Goal: Task Accomplishment & Management: Use online tool/utility

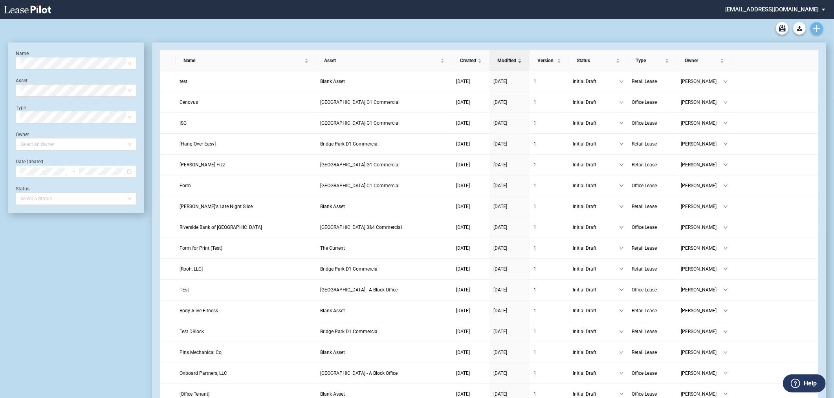
click at [816, 30] on icon "Create new document" at bounding box center [816, 28] width 7 height 7
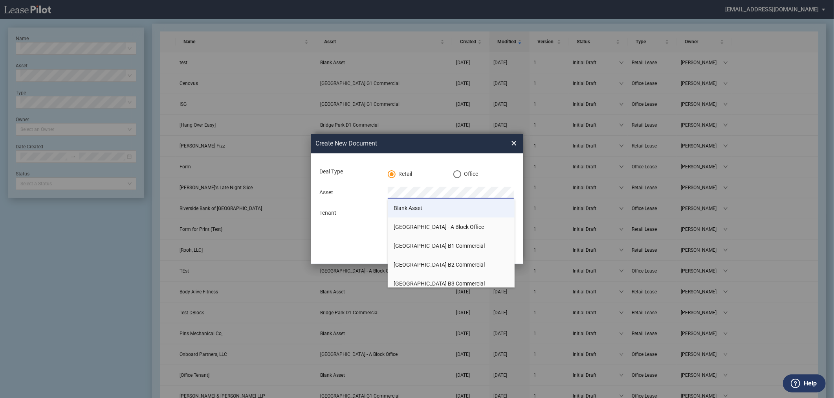
click at [465, 211] on li "Blank Asset" at bounding box center [451, 207] width 127 height 19
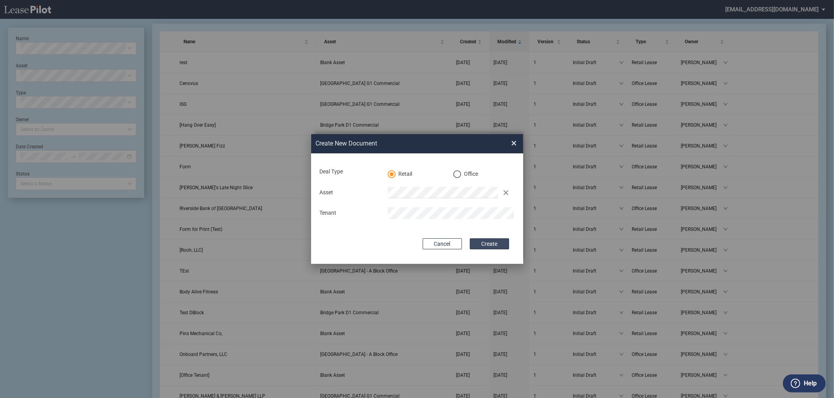
click at [490, 243] on button "Create" at bounding box center [489, 243] width 39 height 11
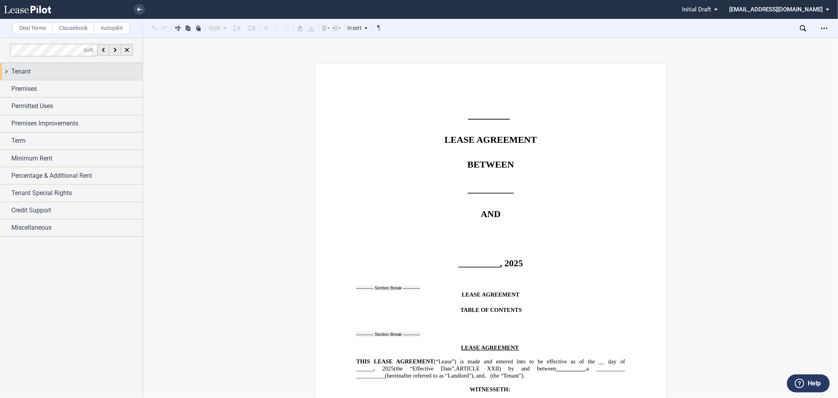
click at [82, 68] on div "Tenant" at bounding box center [76, 71] width 131 height 9
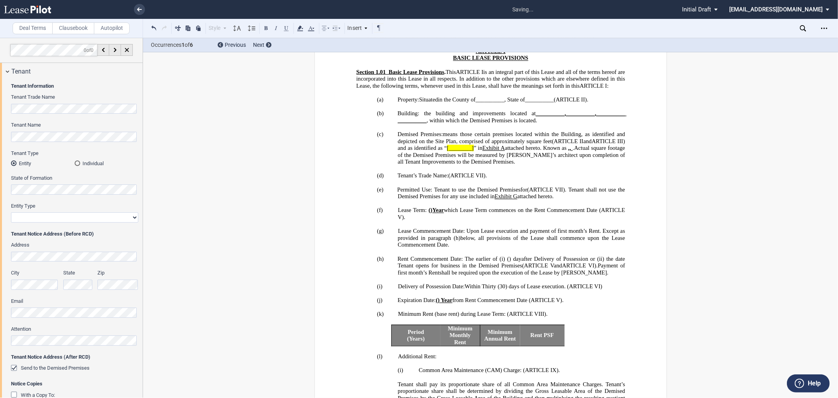
scroll to position [193, 0]
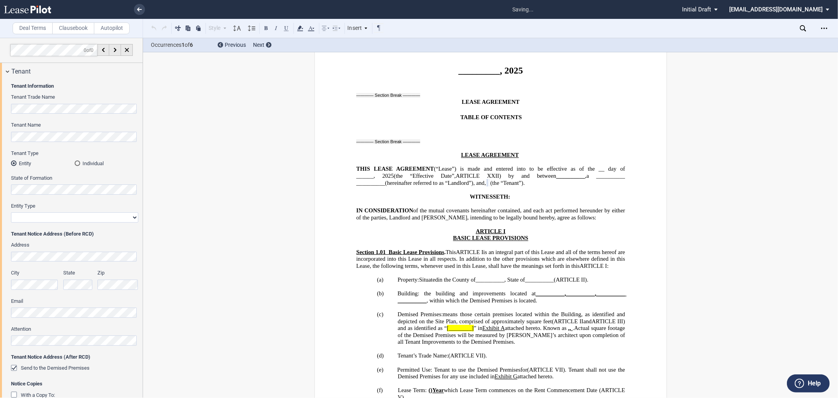
click at [64, 216] on select "Corporation Limited Liability Company General Partnership Limited Partnership O…" at bounding box center [74, 217] width 127 height 10
select select "limited liability company"
click at [11, 212] on select "Corporation Limited Liability Company General Partnership Limited Partnership O…" at bounding box center [74, 217] width 127 height 10
click at [50, 77] on div "Tenant" at bounding box center [71, 71] width 143 height 17
